Goal: Information Seeking & Learning: Understand process/instructions

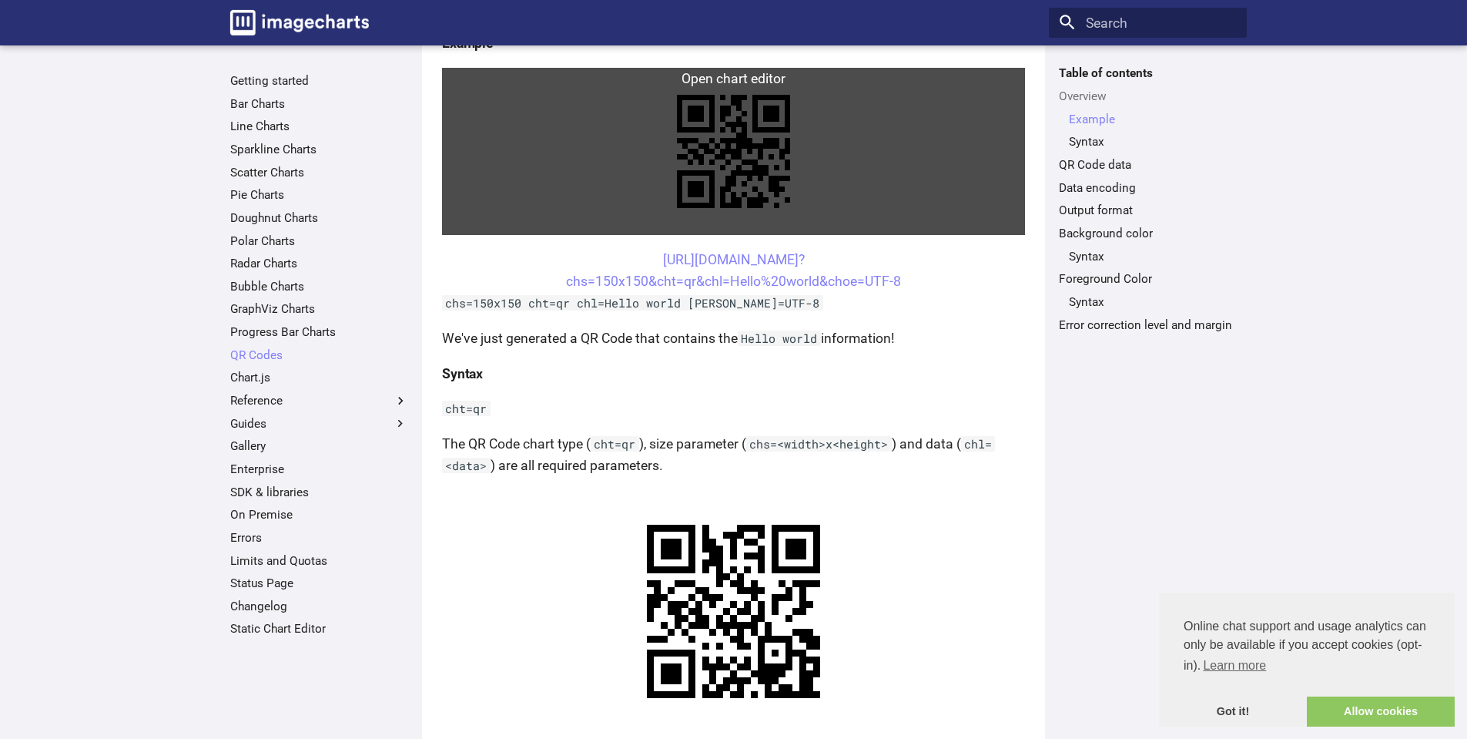
scroll to position [277, 0]
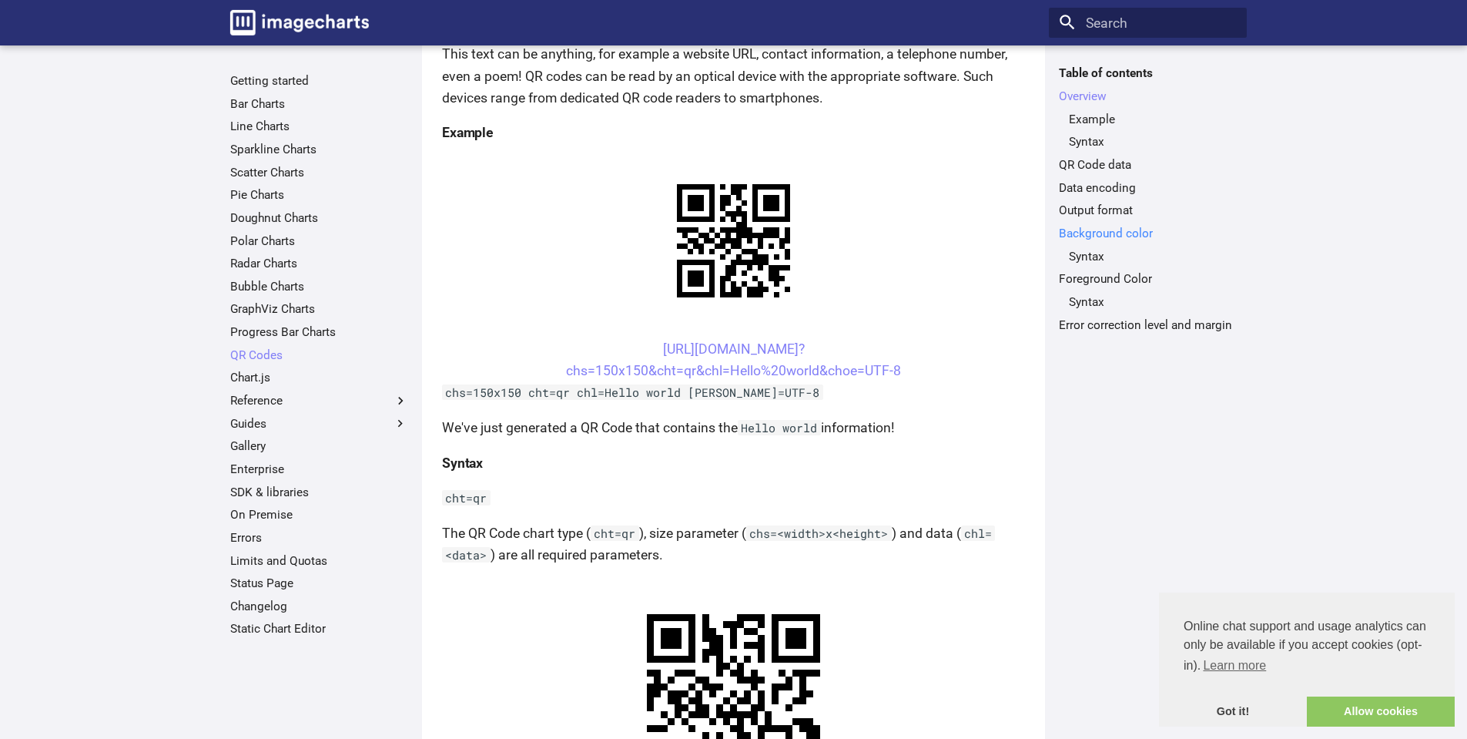
click at [1079, 228] on link "Background color" at bounding box center [1148, 233] width 178 height 15
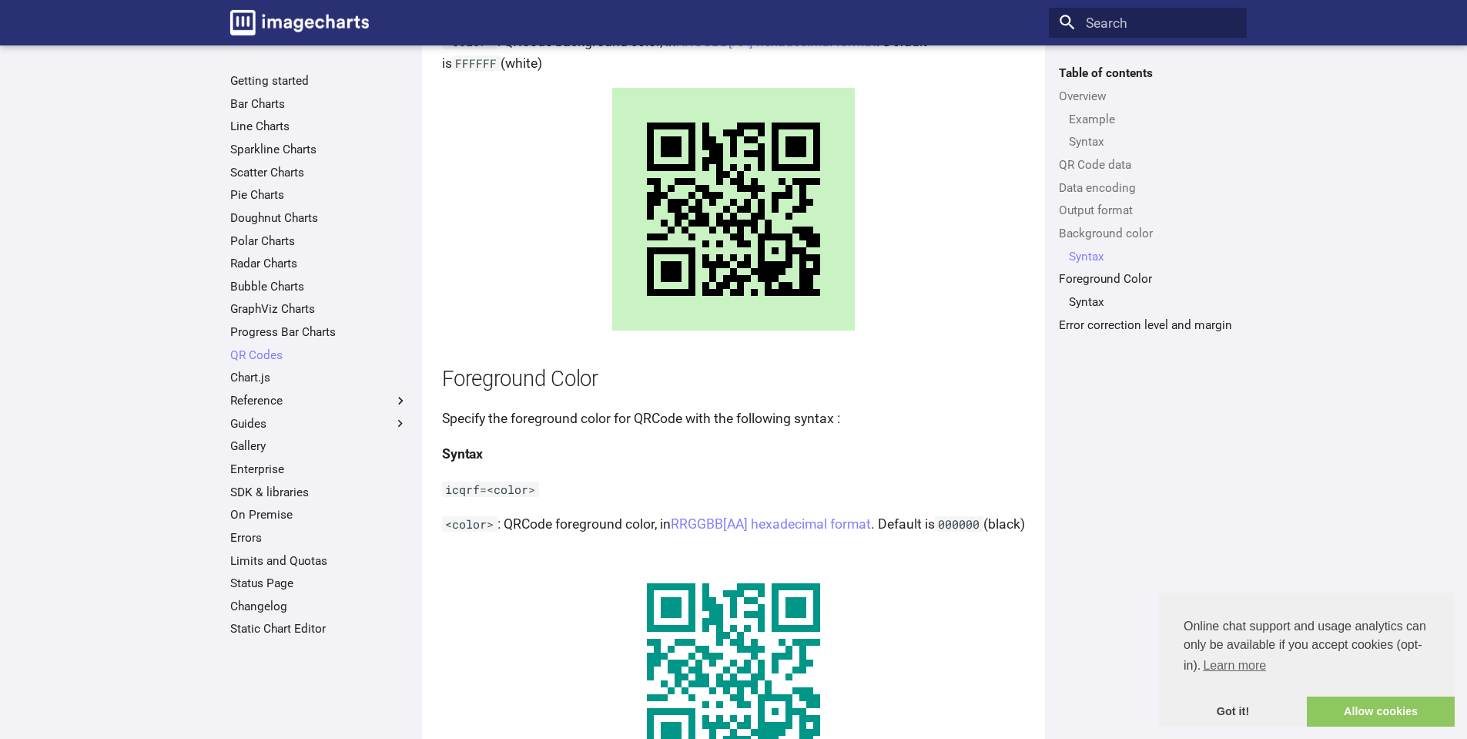
scroll to position [2132, 0]
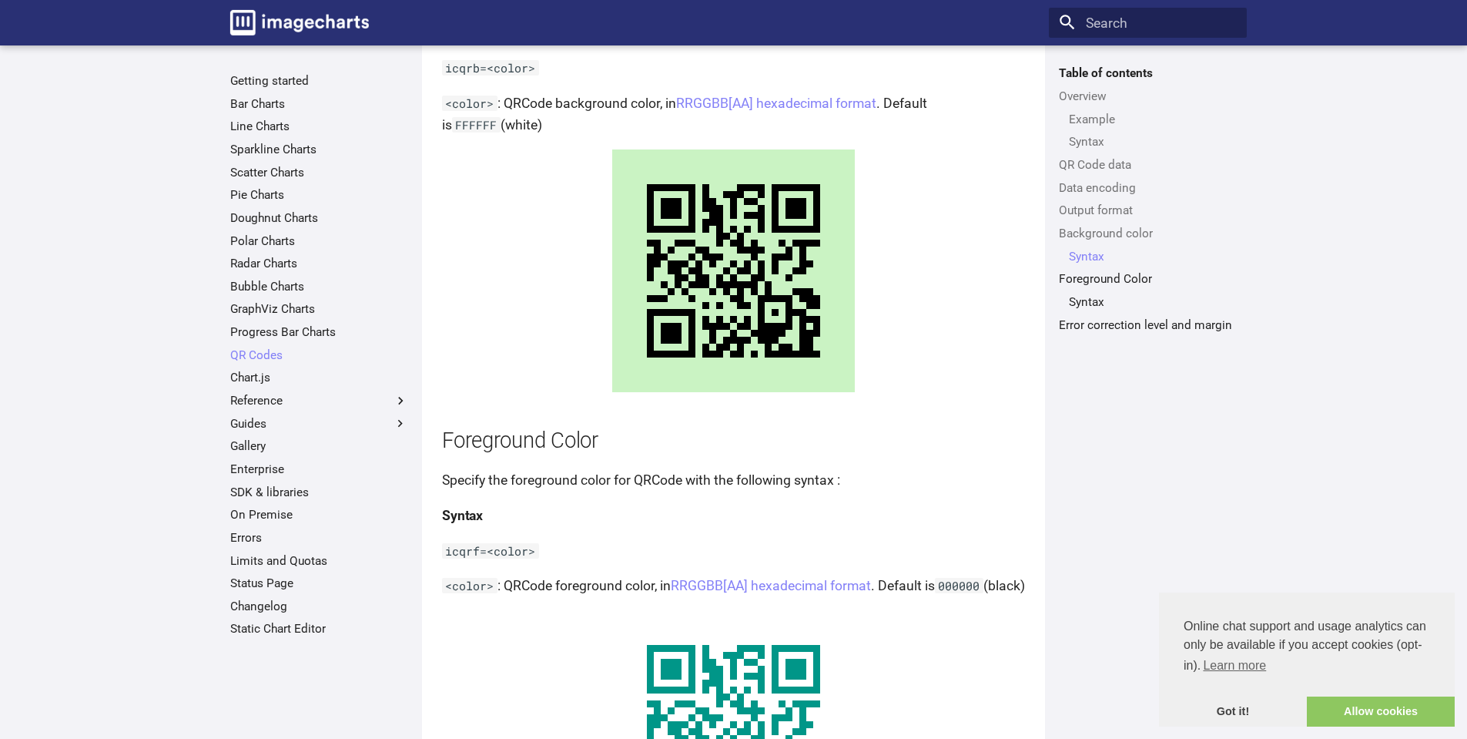
click at [462, 558] on code "icqrf=<color>" at bounding box center [490, 550] width 97 height 15
click at [500, 558] on code "icqrf=<color>" at bounding box center [490, 550] width 97 height 15
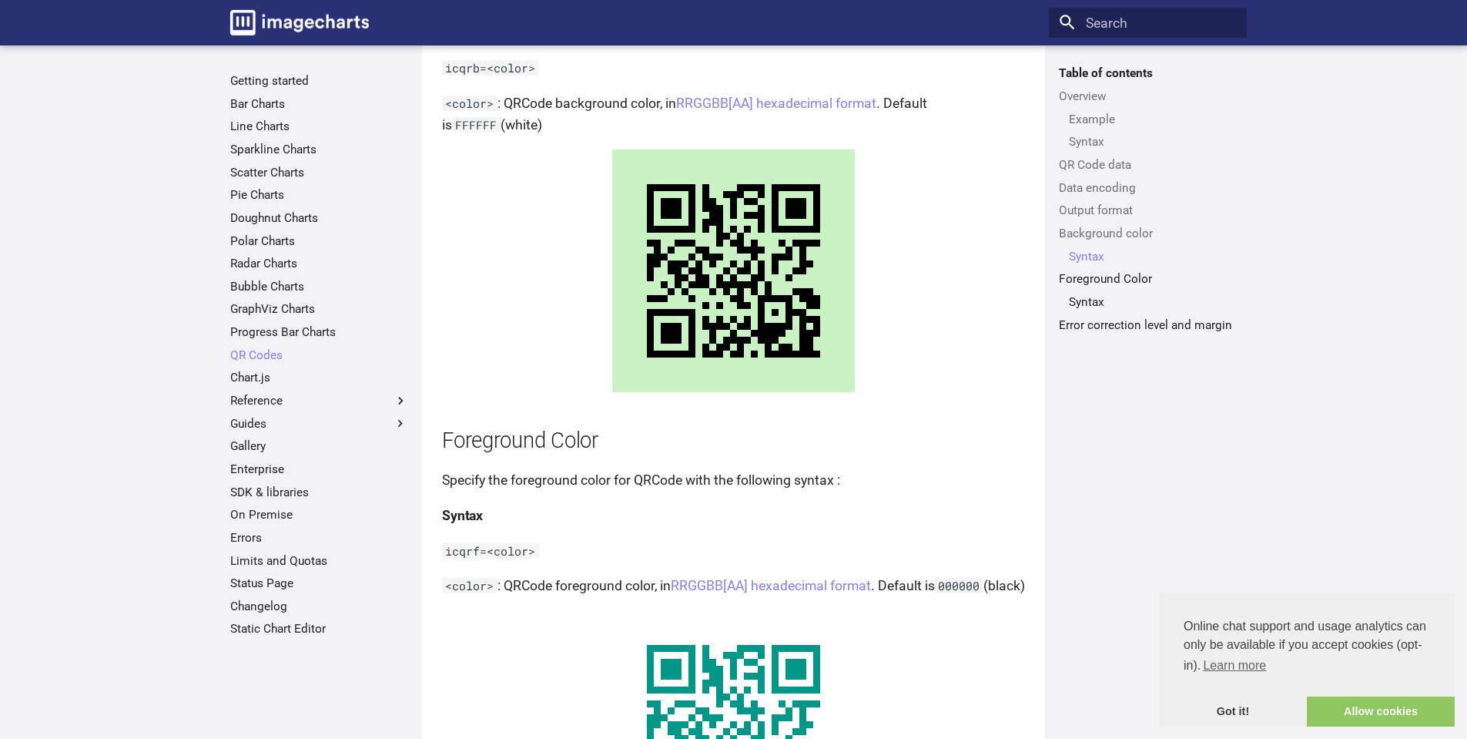
click at [476, 558] on code "icqrf=<color>" at bounding box center [490, 550] width 97 height 15
drag, startPoint x: 476, startPoint y: 571, endPoint x: 527, endPoint y: 571, distance: 50.8
click at [527, 558] on code "icqrf=<color>" at bounding box center [490, 550] width 97 height 15
copy code "icqrf=<color>"
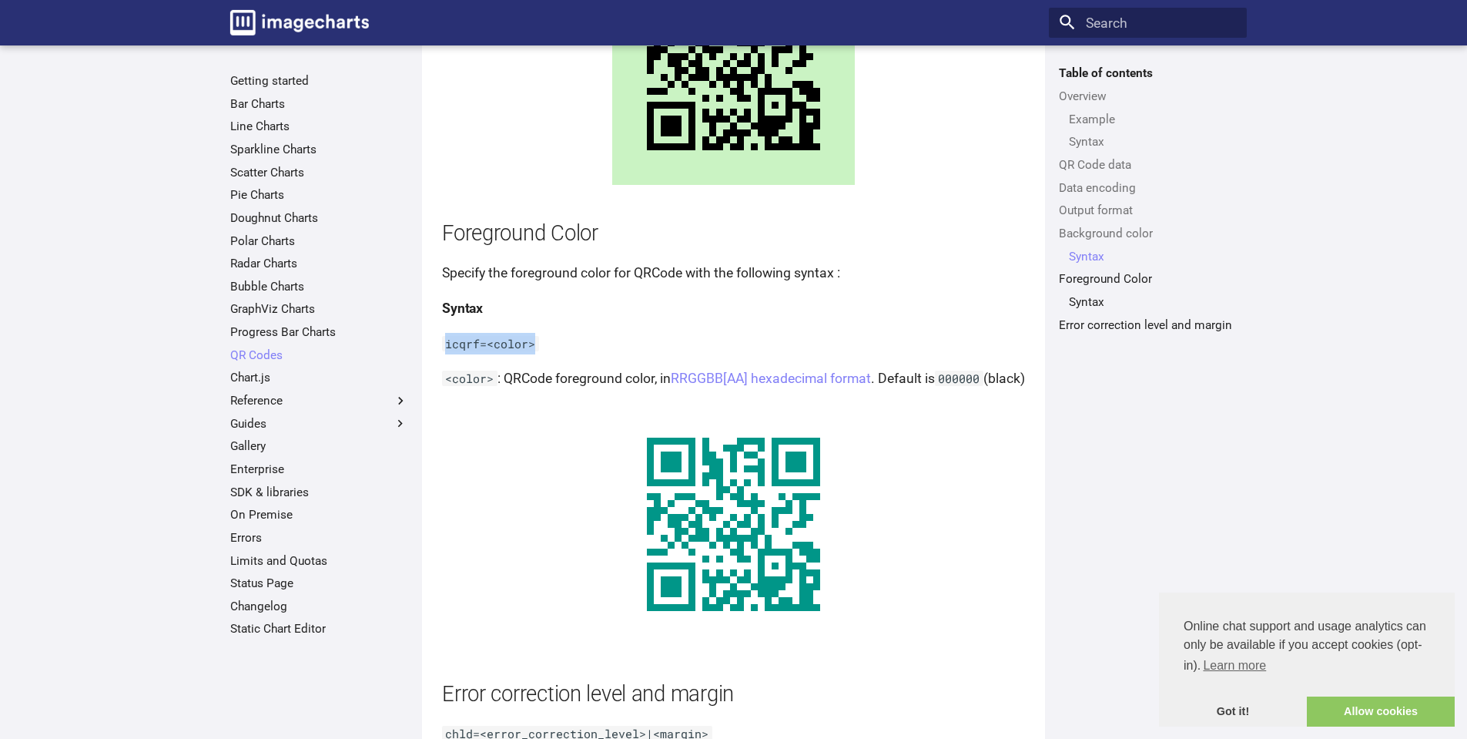
scroll to position [2317, 0]
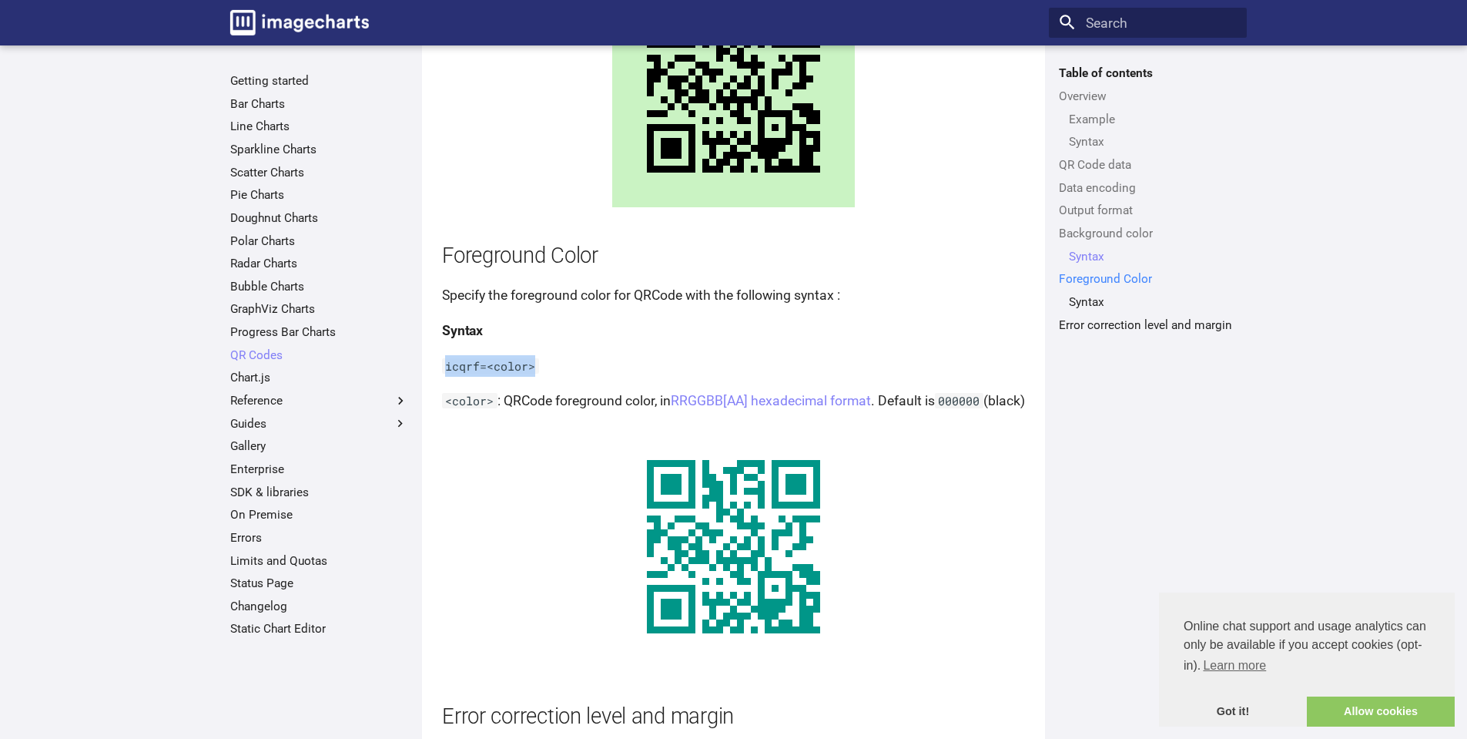
click at [1107, 276] on link "Foreground Color" at bounding box center [1148, 278] width 178 height 15
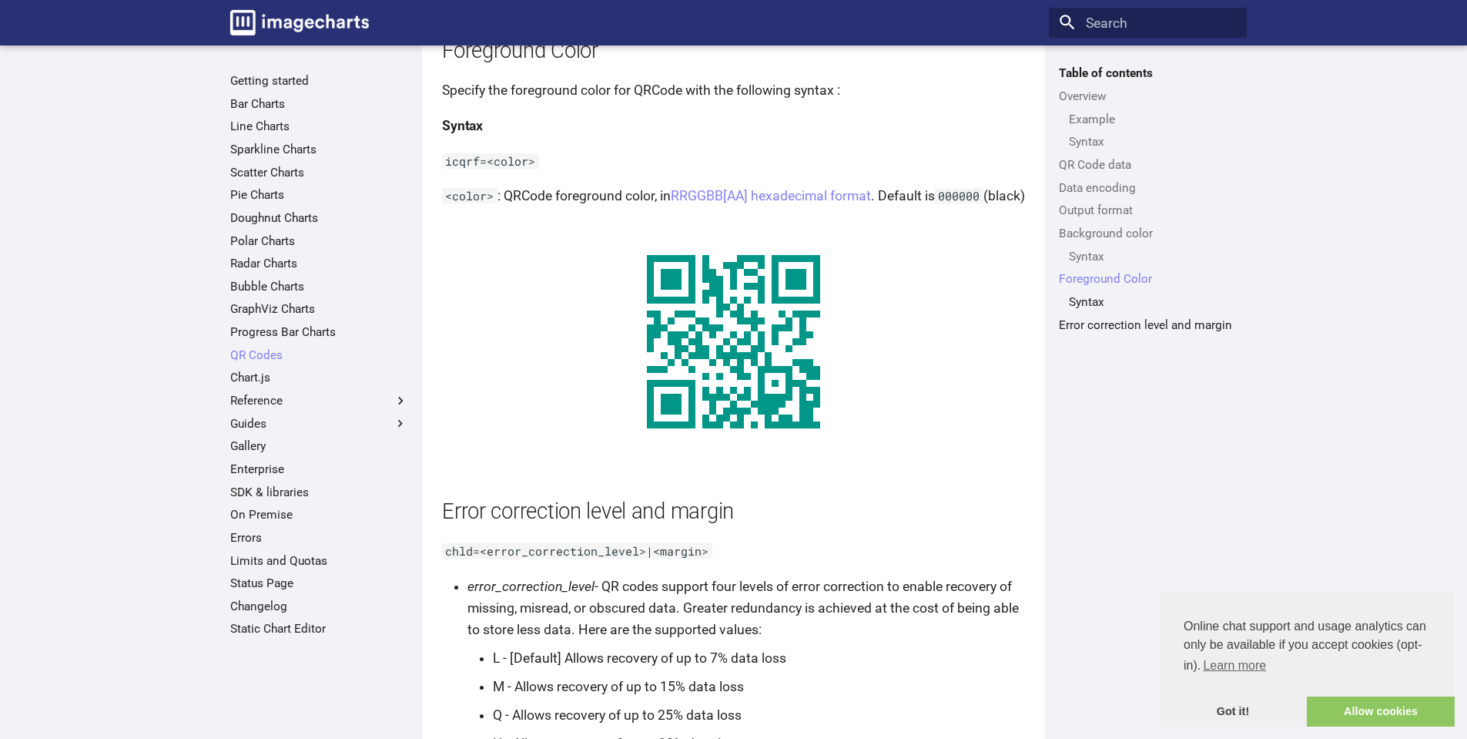
click at [1114, 243] on li "Background color Syntax" at bounding box center [1148, 245] width 198 height 39
click at [1114, 236] on link "Background color" at bounding box center [1148, 233] width 178 height 15
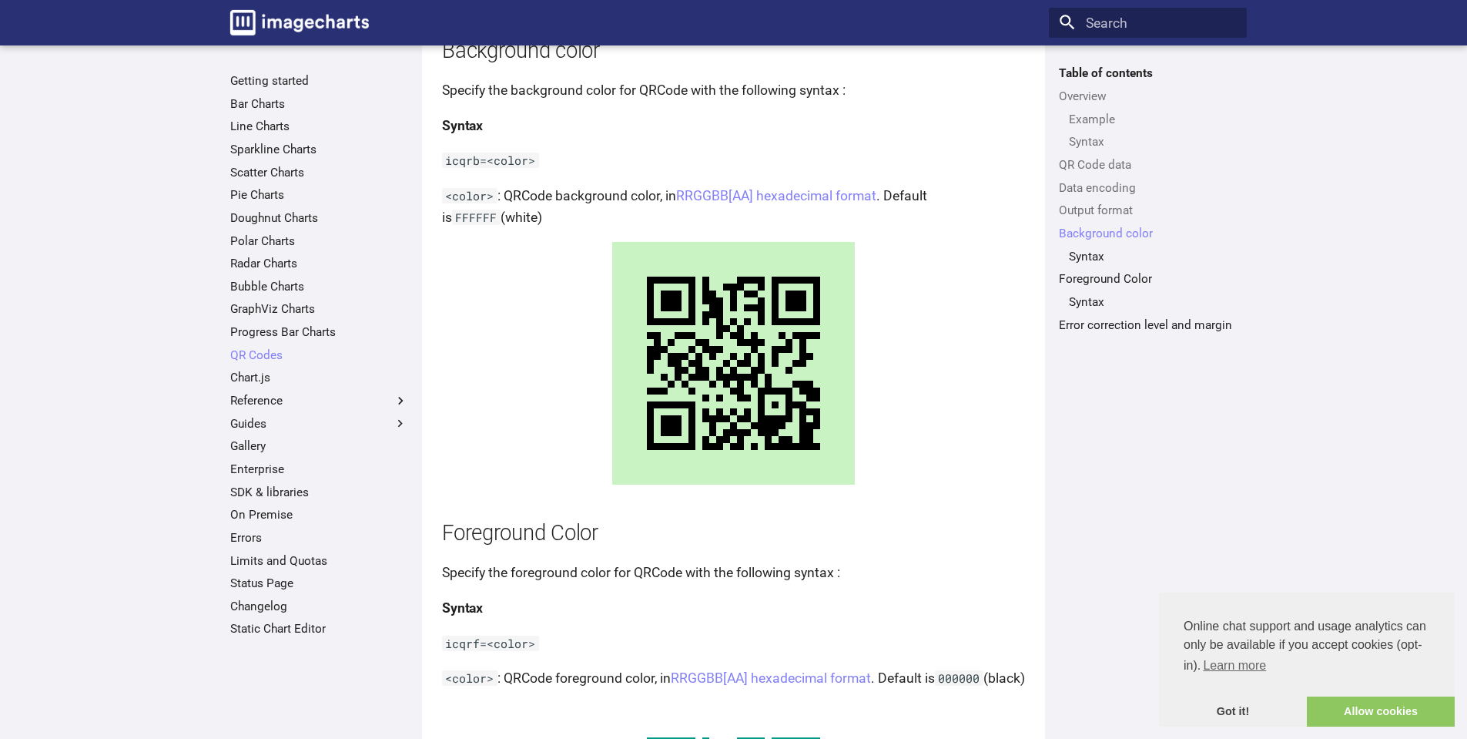
click at [501, 216] on code "FFFFFF" at bounding box center [476, 216] width 49 height 15
click at [501, 223] on code "FFFFFF" at bounding box center [476, 216] width 49 height 15
click at [466, 228] on p "<color> : QRCode background color, in RRGGBB[AA] hexadecimal format . Default i…" at bounding box center [733, 206] width 583 height 43
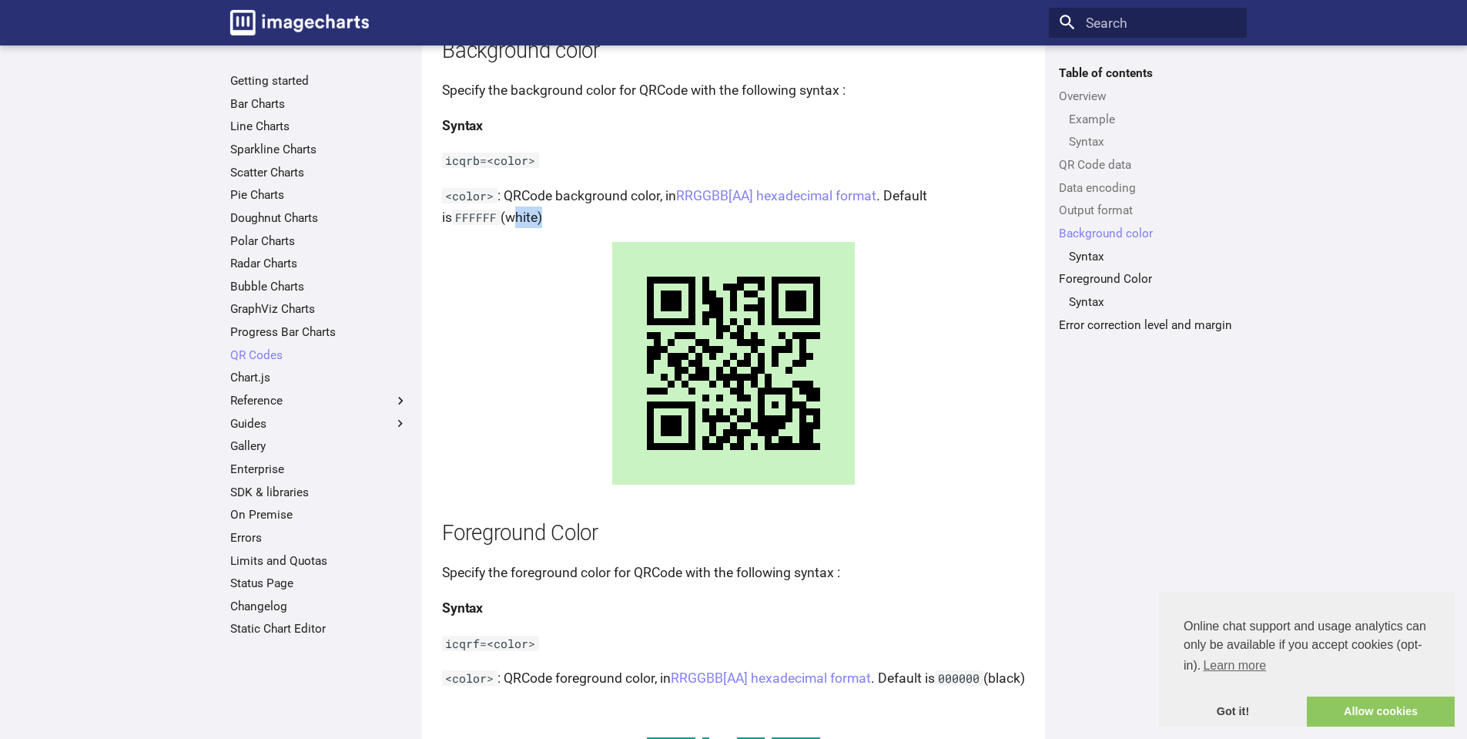
click at [466, 228] on p "<color> : QRCode background color, in RRGGBB[AA] hexadecimal format . Default i…" at bounding box center [733, 206] width 583 height 43
click at [501, 210] on code "FFFFFF" at bounding box center [476, 216] width 49 height 15
